Goal: Check status: Check status

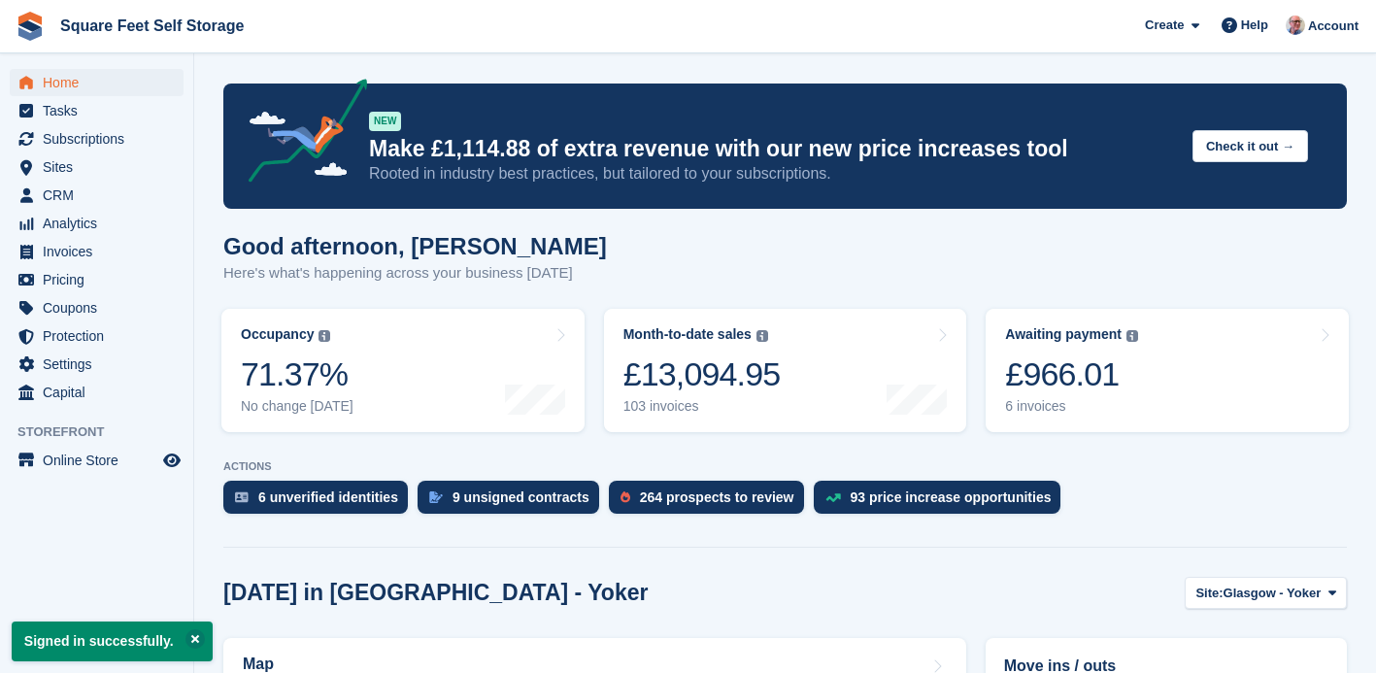
scroll to position [472, 0]
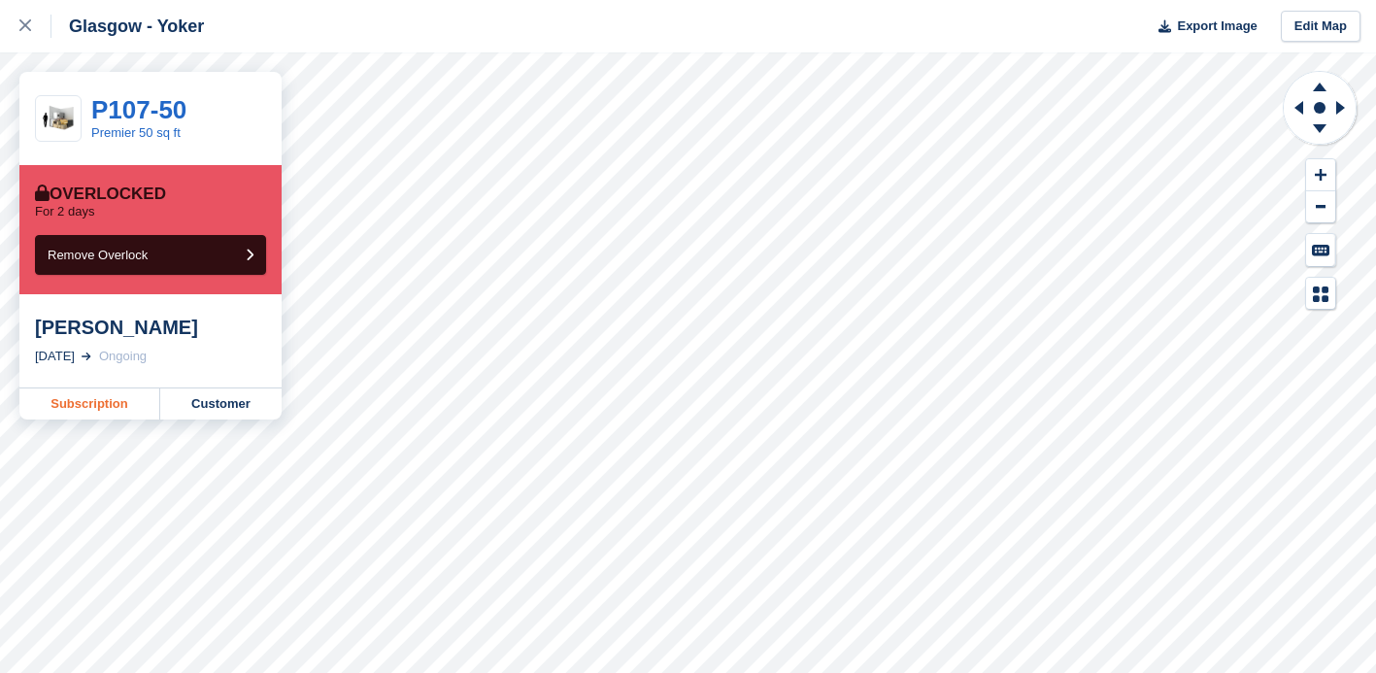
click at [90, 401] on link "Subscription" at bounding box center [89, 403] width 141 height 31
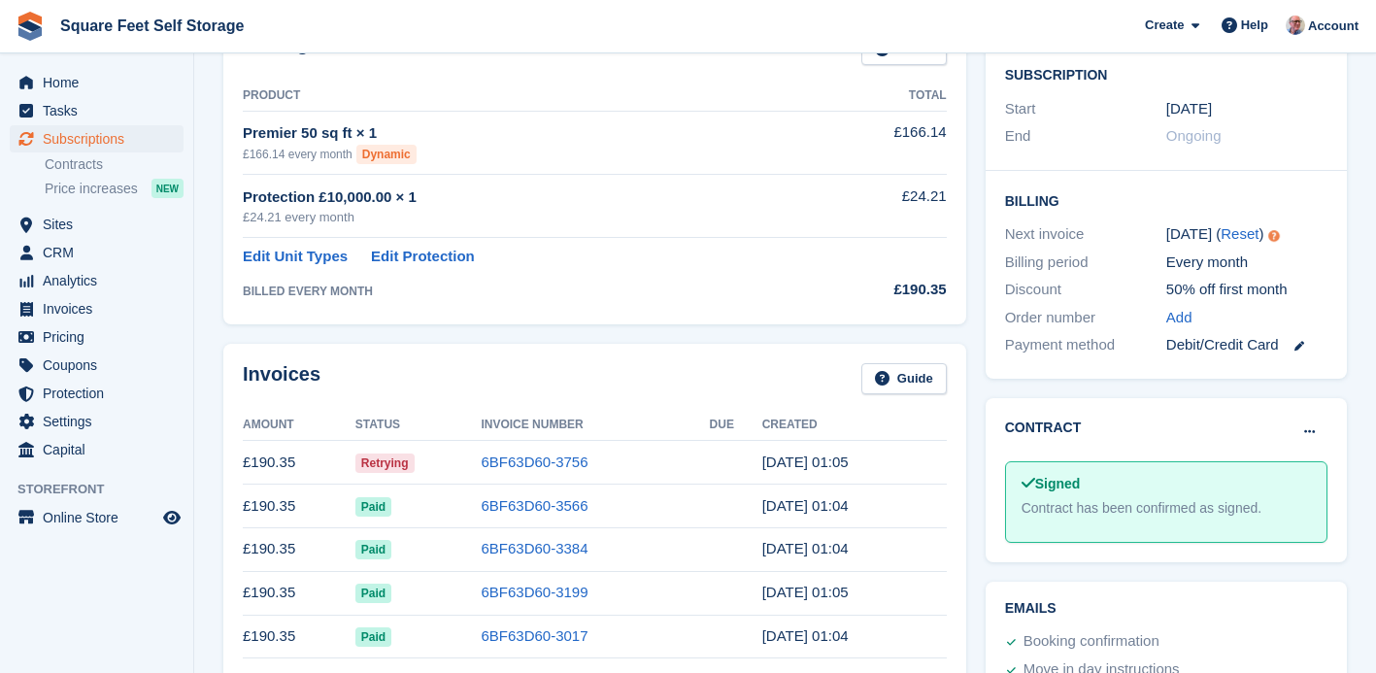
scroll to position [371, 0]
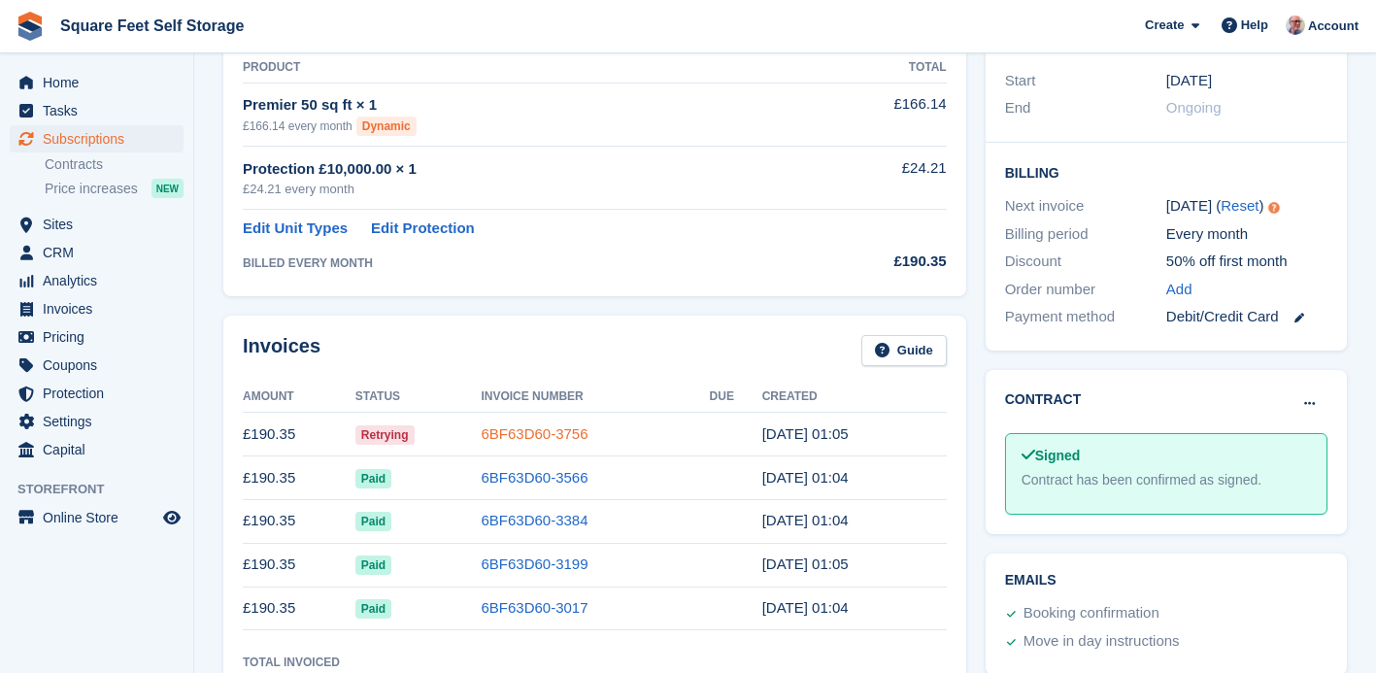
click at [526, 432] on link "6BF63D60-3756" at bounding box center [534, 433] width 107 height 17
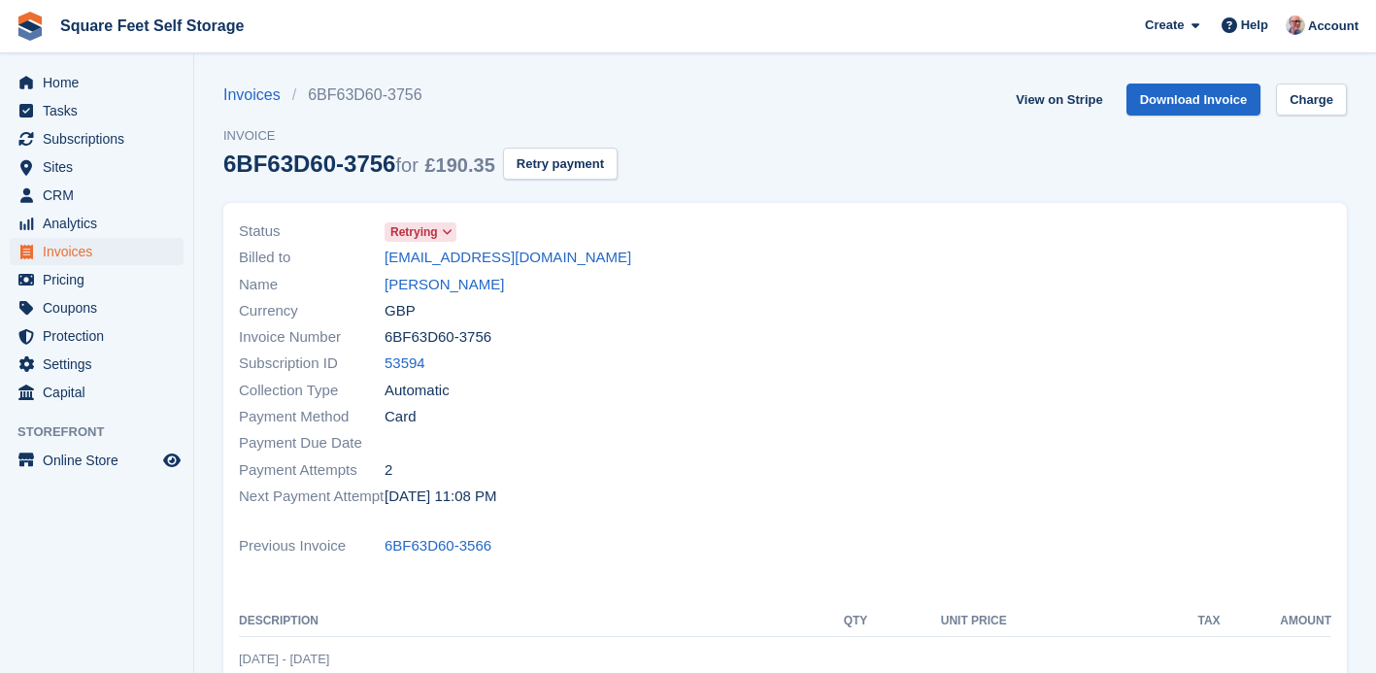
scroll to position [1, 0]
click at [1052, 98] on link "View on Stripe" at bounding box center [1059, 99] width 102 height 32
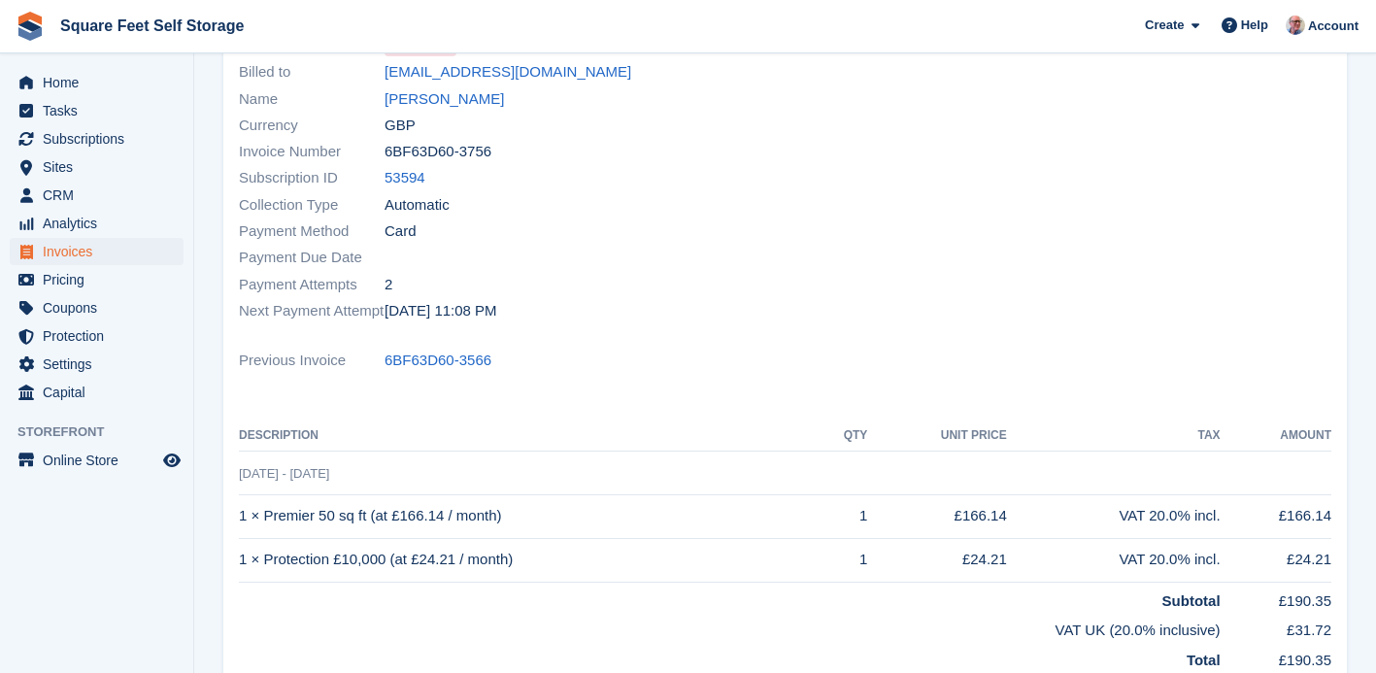
scroll to position [0, 0]
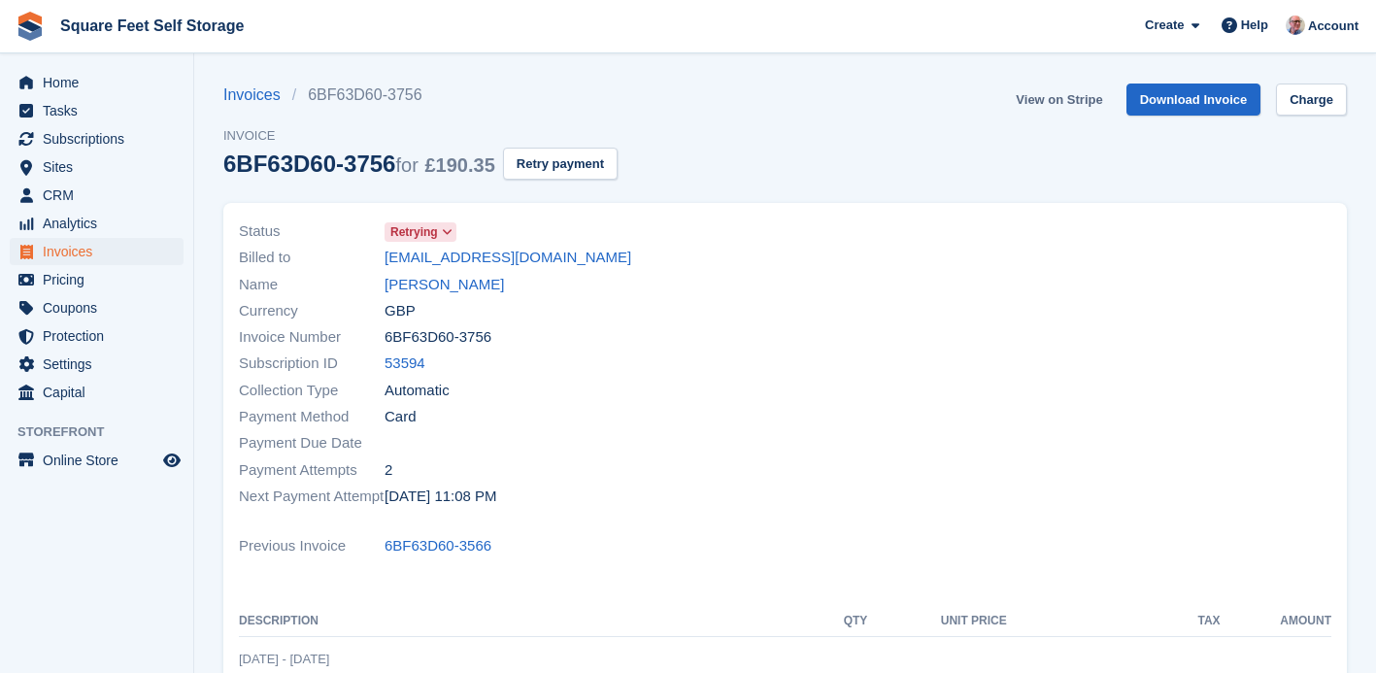
click at [1027, 103] on link "View on Stripe" at bounding box center [1059, 100] width 102 height 32
